Goal: Information Seeking & Learning: Learn about a topic

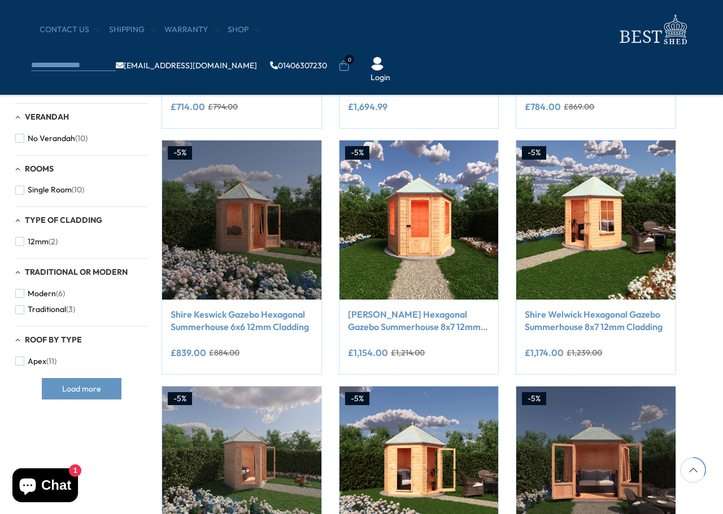
scroll to position [396, 16]
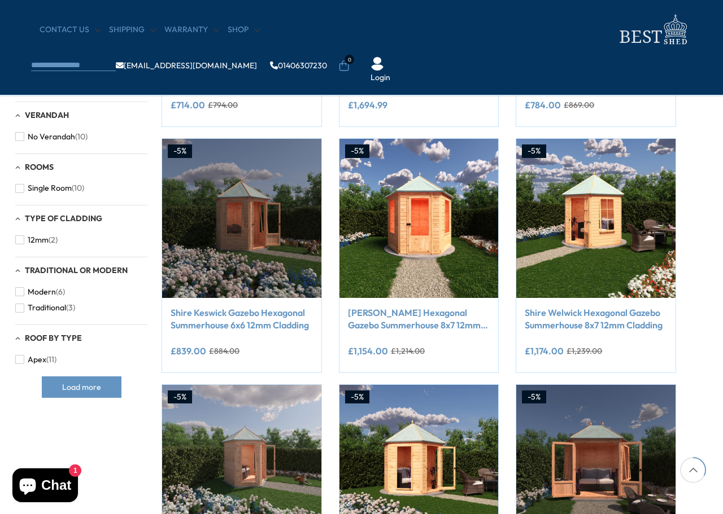
click at [254, 215] on img at bounding box center [241, 218] width 159 height 159
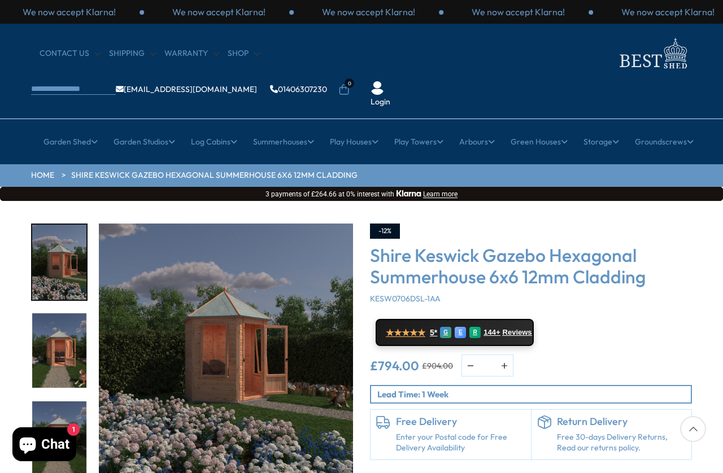
click at [257, 331] on img "1 / 9" at bounding box center [226, 351] width 254 height 254
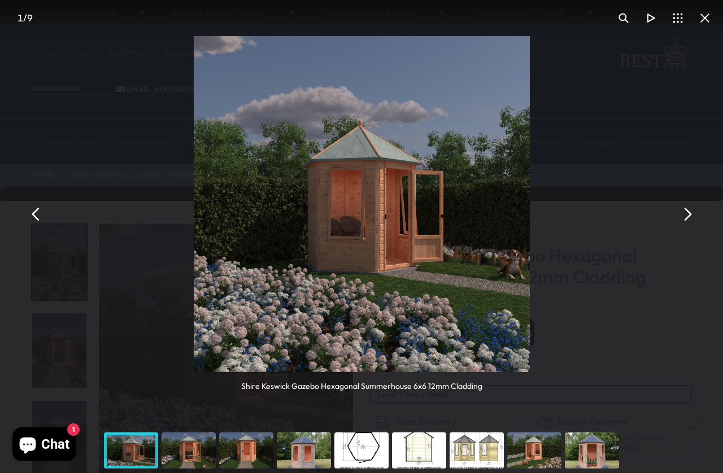
click at [627, 212] on button "You can close this modal content with the ESC key" at bounding box center [686, 213] width 27 height 27
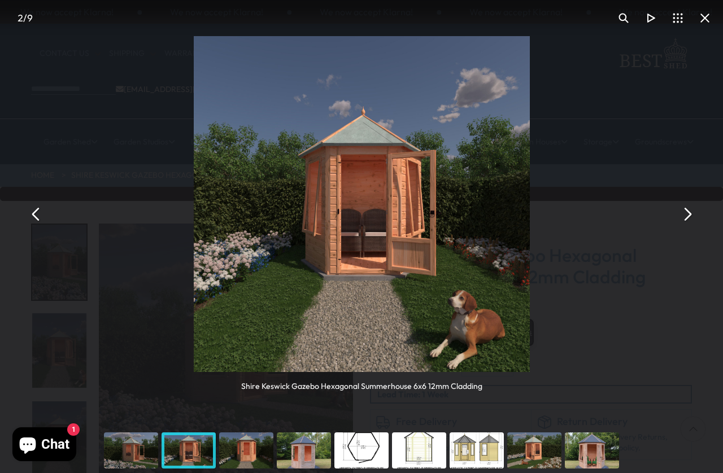
click at [627, 213] on button "You can close this modal content with the ESC key" at bounding box center [686, 213] width 27 height 27
